Goal: Task Accomplishment & Management: Use online tool/utility

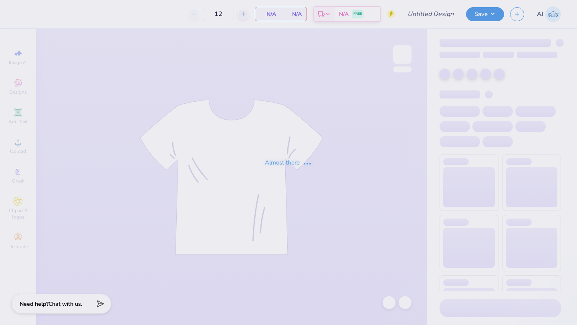
type input "Pi Phi dads weekend"
type input "50"
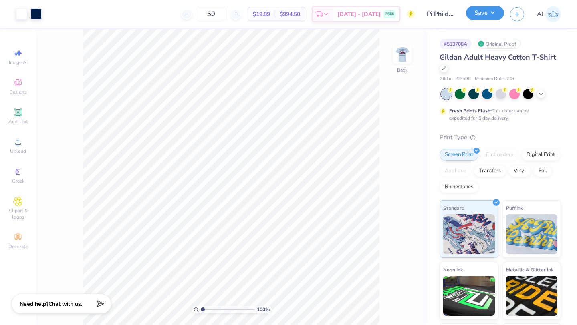
click at [485, 17] on button "Save" at bounding box center [485, 13] width 38 height 14
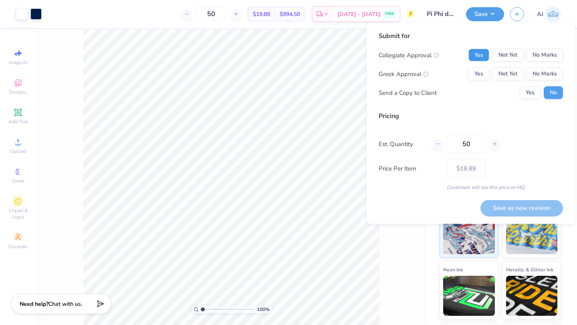
click at [482, 56] on button "Yes" at bounding box center [478, 55] width 21 height 13
click at [481, 70] on button "Yes" at bounding box center [478, 74] width 21 height 13
click at [475, 147] on input "50" at bounding box center [465, 144] width 39 height 18
type input "5"
type input "0"
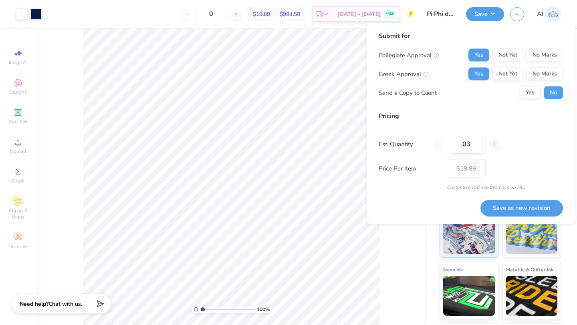
type input "030"
type input "30"
type input "$26.55"
type input "030"
click at [519, 206] on button "Save as new revision" at bounding box center [521, 208] width 82 height 16
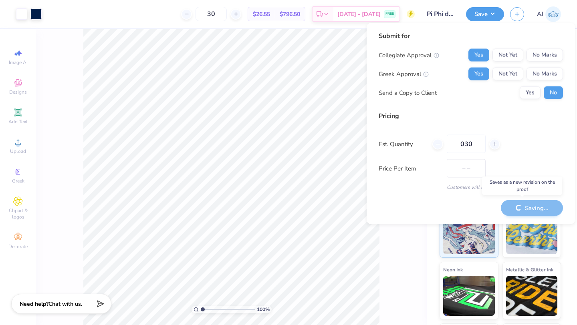
type input "$26.55"
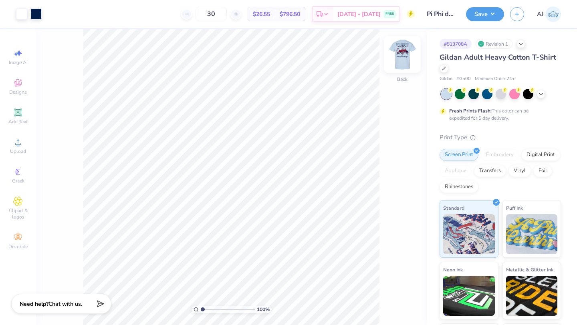
click at [399, 45] on img at bounding box center [402, 54] width 32 height 32
